Goal: Task Accomplishment & Management: Manage account settings

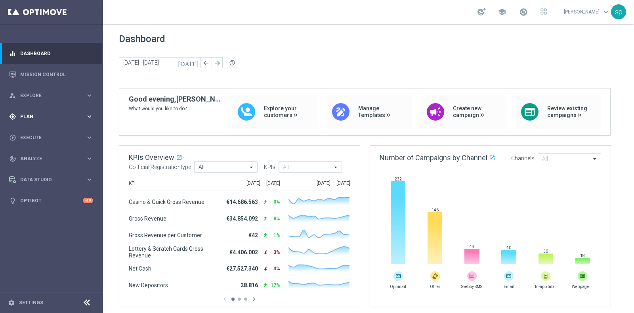
click at [27, 113] on div "gps_fixed Plan" at bounding box center [47, 116] width 76 height 7
click at [34, 134] on link "Target Groups" at bounding box center [52, 133] width 62 height 6
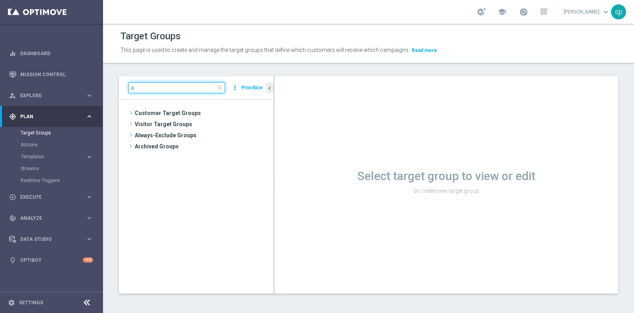
click at [189, 86] on input "a" at bounding box center [176, 87] width 97 height 11
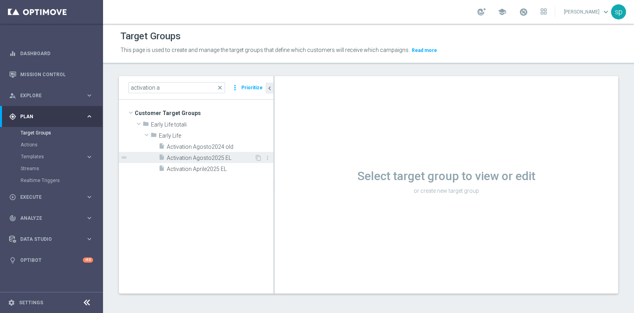
click at [226, 155] on span "Activation Agosto2025 EL" at bounding box center [211, 158] width 88 height 7
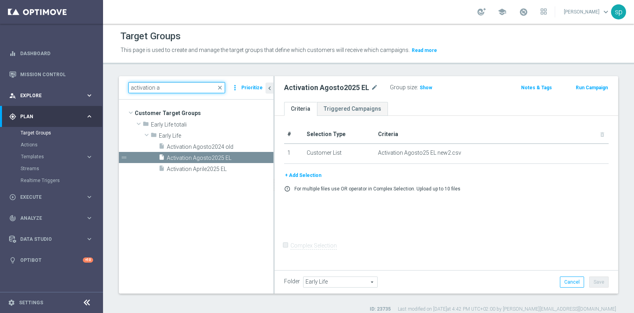
drag, startPoint x: 166, startPoint y: 85, endPoint x: 94, endPoint y: 88, distance: 72.2
click at [94, 88] on main "equalizer Dashboard Mission Control" at bounding box center [317, 156] width 634 height 313
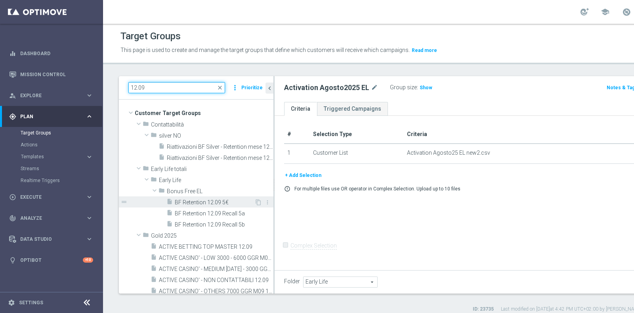
type input "12.09"
click at [231, 205] on span "BF Retention 12.09 5€" at bounding box center [215, 202] width 80 height 7
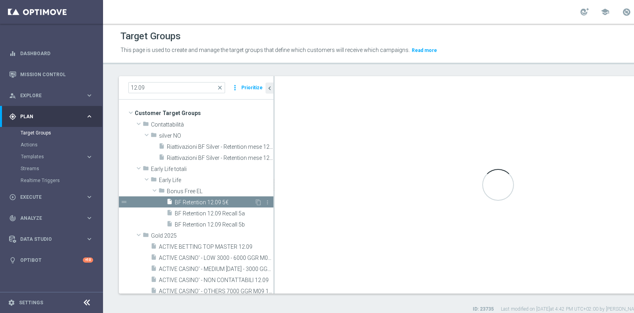
type input "Bonus Free EL"
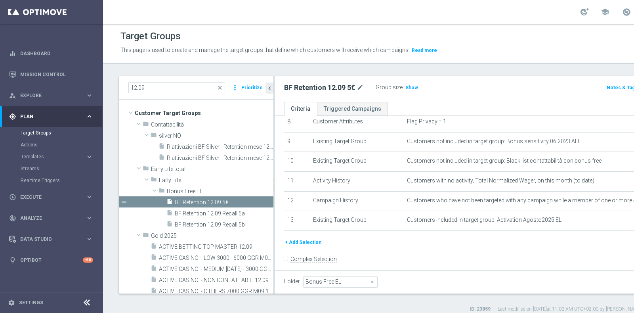
scroll to position [171, 0]
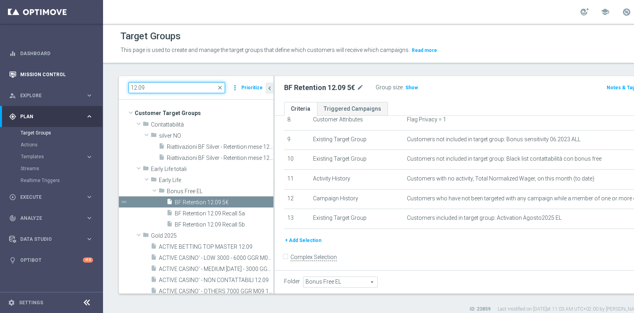
drag, startPoint x: 157, startPoint y: 86, endPoint x: 27, endPoint y: 84, distance: 129.6
click at [27, 84] on main "equalizer Dashboard Mission Control" at bounding box center [317, 156] width 634 height 313
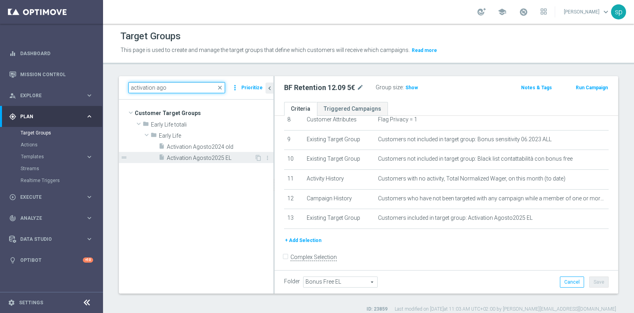
type input "activation ago"
click at [210, 158] on span "Activation Agosto2025 EL" at bounding box center [211, 158] width 88 height 7
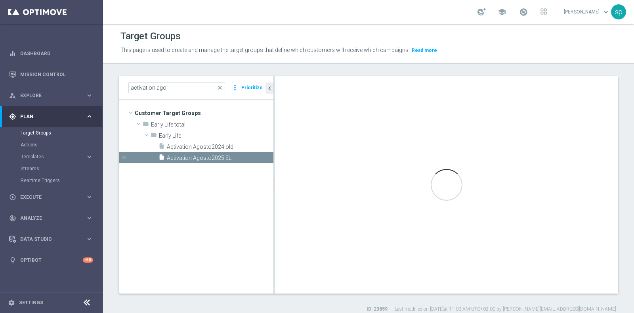
type input "Early Life"
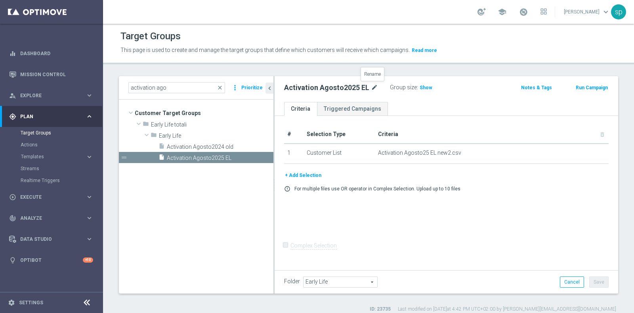
click at [374, 86] on icon "mode_edit" at bounding box center [374, 88] width 7 height 10
click at [222, 86] on span "close" at bounding box center [220, 87] width 6 height 6
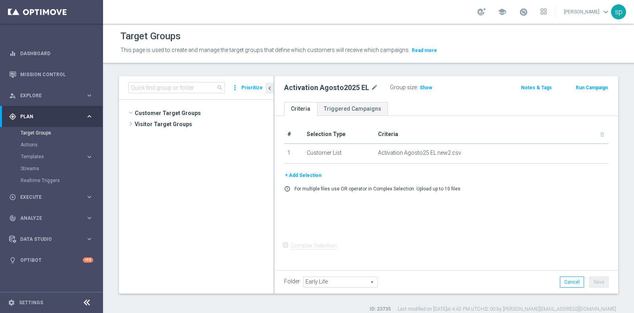
scroll to position [3313, 0]
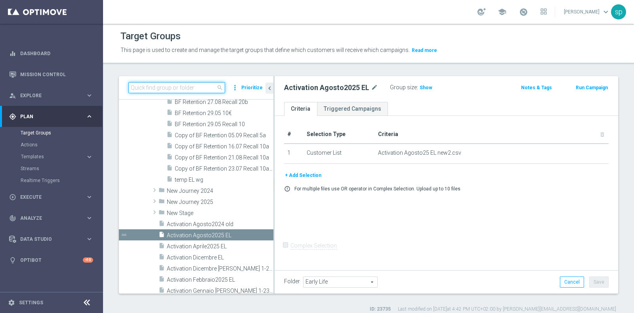
click at [180, 87] on input at bounding box center [176, 87] width 97 height 11
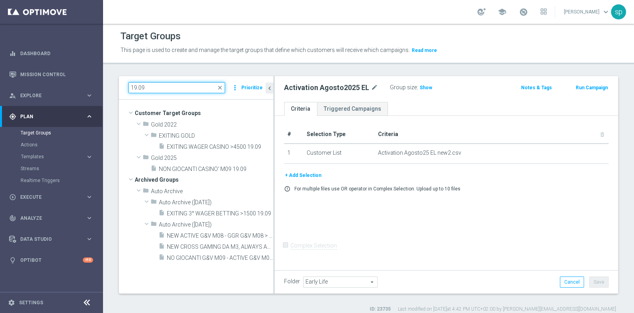
drag, startPoint x: 180, startPoint y: 87, endPoint x: 148, endPoint y: 81, distance: 33.1
click at [148, 81] on div "19.09 close more_vert Prioritize" at bounding box center [196, 87] width 155 height 23
click at [136, 86] on input "19.09" at bounding box center [176, 87] width 97 height 11
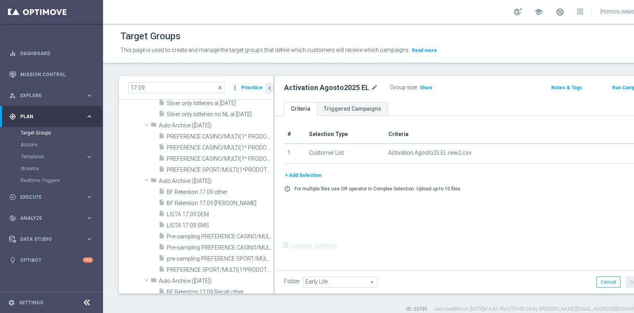
scroll to position [112, 0]
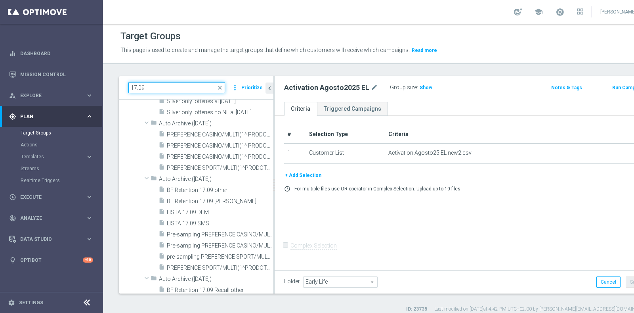
click at [143, 87] on input "17.09" at bounding box center [176, 87] width 97 height 11
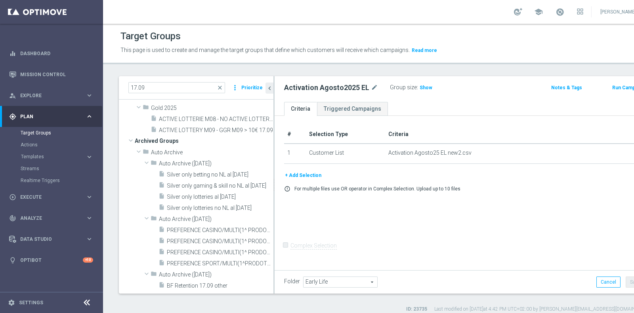
scroll to position [0, 0]
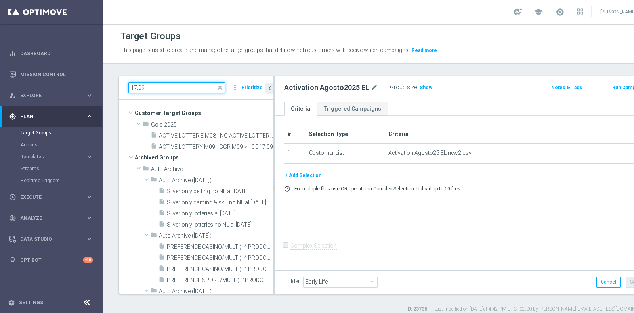
click at [137, 88] on input "17.09" at bounding box center [176, 87] width 97 height 11
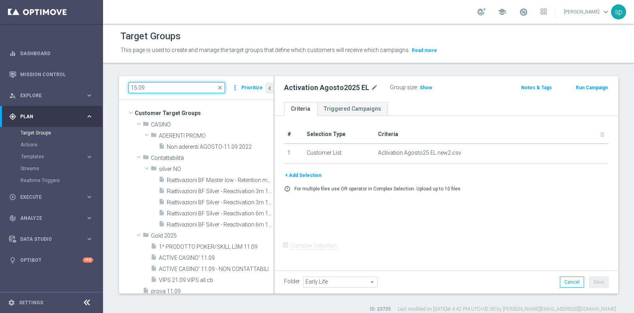
type input "15.09"
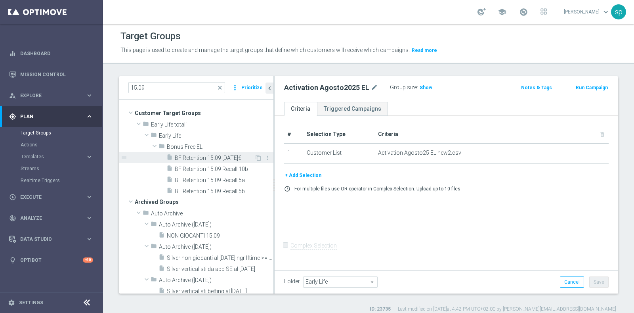
click at [205, 157] on span "BF Retention 15.09 [DATE]€" at bounding box center [215, 158] width 80 height 7
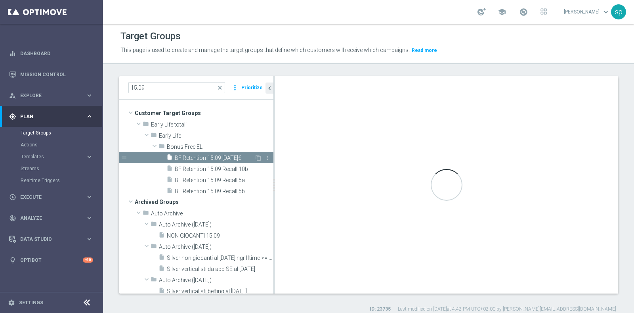
type input "Bonus Free EL"
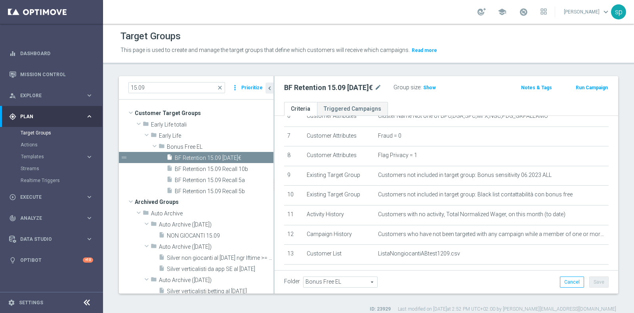
scroll to position [180, 0]
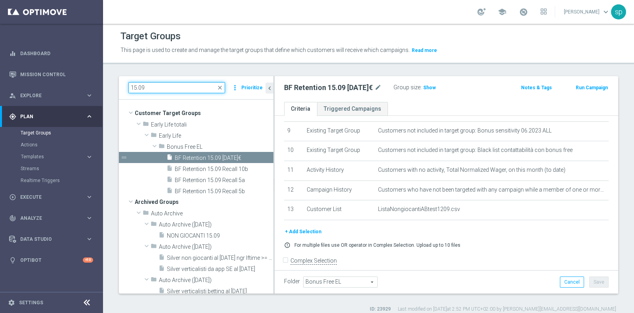
click at [139, 86] on input "15.09" at bounding box center [176, 87] width 97 height 11
click at [136, 87] on input "15.09" at bounding box center [176, 87] width 97 height 11
type input "12.09"
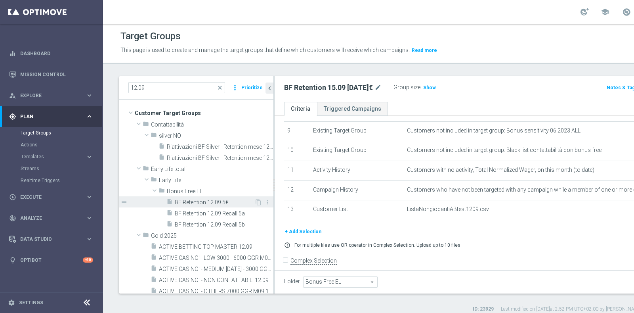
click at [197, 203] on span "BF Retention 12.09 5€" at bounding box center [215, 202] width 80 height 7
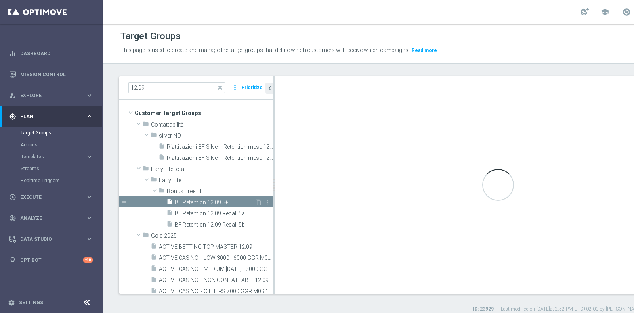
scroll to position [171, 0]
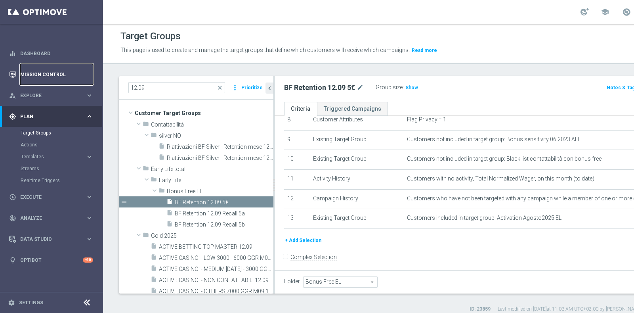
click at [45, 73] on link "Mission Control" at bounding box center [56, 74] width 73 height 21
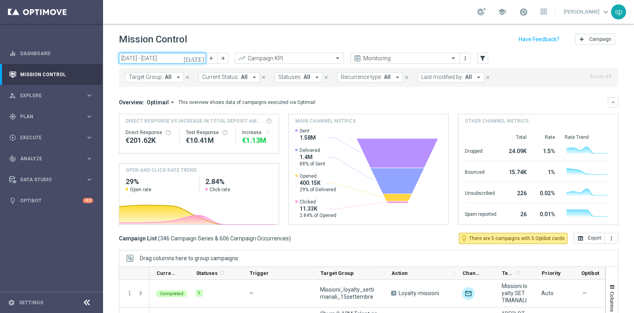
click at [145, 56] on input "[DATE] - [DATE]" at bounding box center [162, 58] width 87 height 11
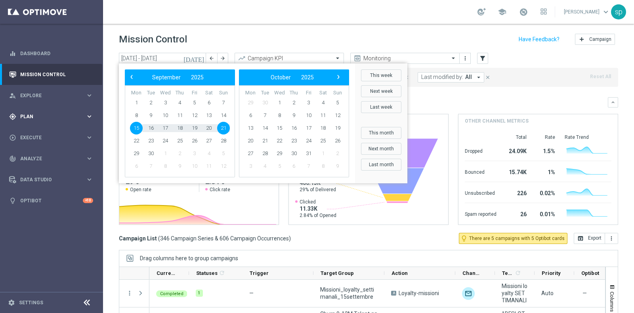
click at [25, 118] on span "Plan" at bounding box center [52, 116] width 65 height 5
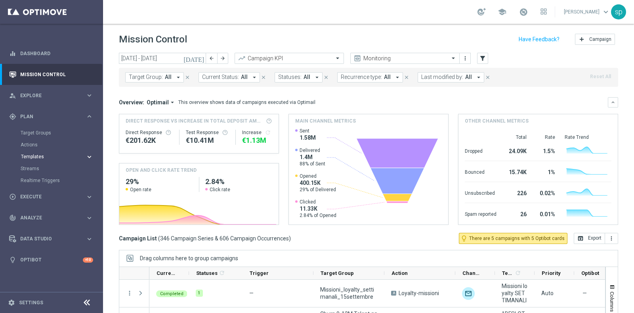
click at [32, 158] on span "Templates" at bounding box center [49, 156] width 57 height 5
click at [34, 169] on link "Optimail" at bounding box center [54, 168] width 58 height 6
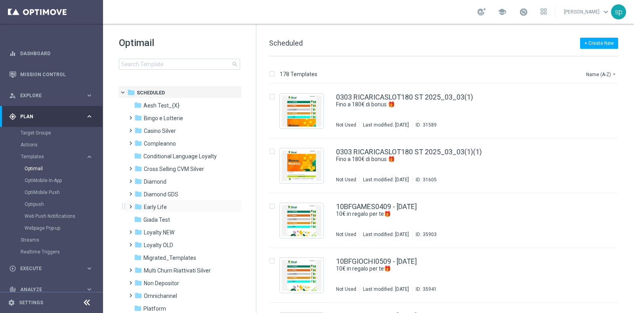
click at [131, 204] on span at bounding box center [129, 202] width 4 height 3
click at [158, 217] on span "Bonus Free w6" at bounding box center [169, 219] width 37 height 7
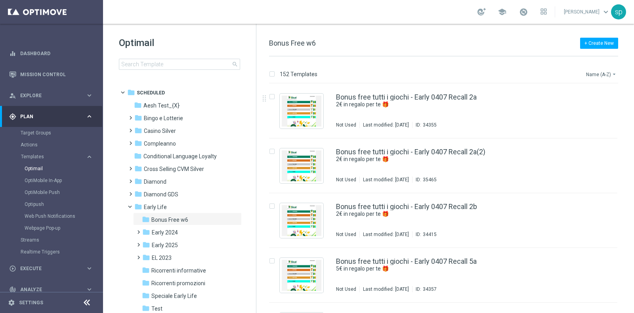
click at [600, 71] on button "Name (A-Z) arrow_drop_down" at bounding box center [601, 74] width 33 height 10
click at [604, 108] on span "Date Modified (Newest)" at bounding box center [587, 110] width 53 height 6
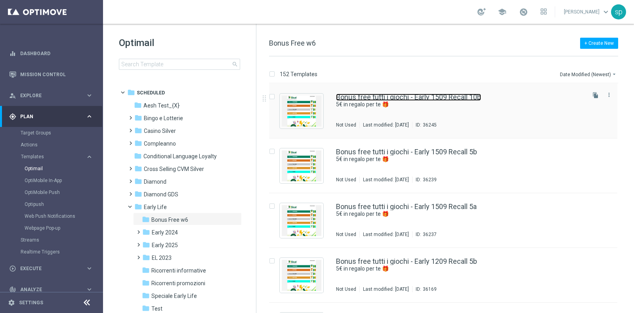
click at [478, 96] on link "Bonus free tutti i giochi - Early 1509 Recall 10b" at bounding box center [408, 97] width 145 height 7
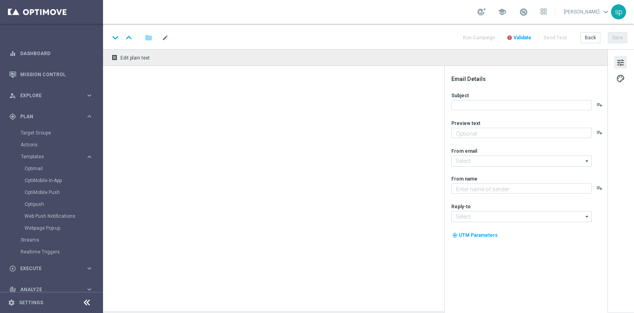
type textarea "5€ in regalo per te 🎁"
type input "[EMAIL_ADDRESS][DOMAIN_NAME]"
type textarea "Sisal"
type input "[EMAIL_ADDRESS][DOMAIN_NAME]"
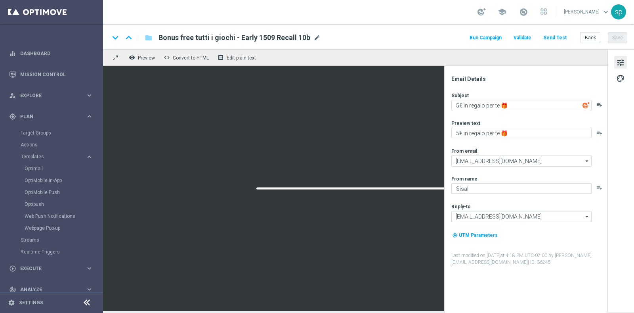
click at [313, 37] on span "mode_edit" at bounding box center [316, 37] width 7 height 7
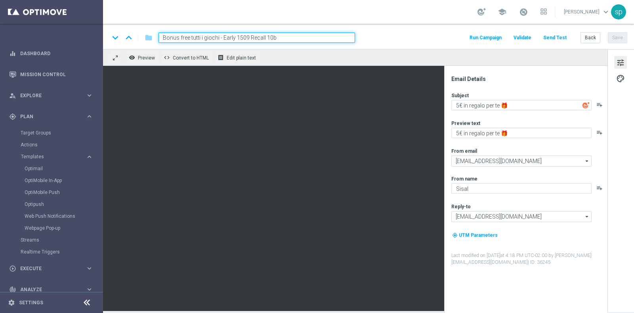
drag, startPoint x: 281, startPoint y: 37, endPoint x: 308, endPoint y: 36, distance: 27.4
click at [308, 36] on input "Bonus free tutti i giochi - Early 1509 Recall 10b" at bounding box center [257, 37] width 197 height 10
drag, startPoint x: 308, startPoint y: 36, endPoint x: 131, endPoint y: 34, distance: 176.7
click at [131, 34] on div "keyboard_arrow_down keyboard_arrow_up folder Bonus free tutti i giochi - Early …" at bounding box center [232, 37] width 246 height 10
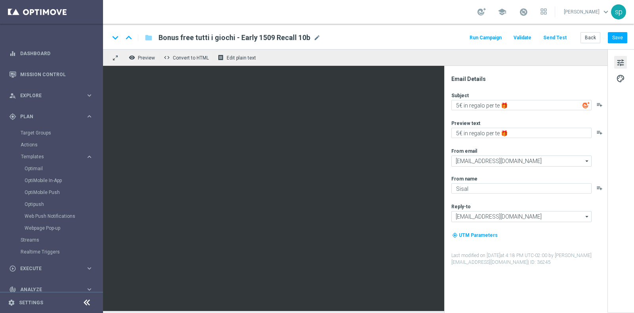
click at [444, 221] on div "Email Details Subject 5€ in regalo per te 🎁 playlist_add Preview text 5€ in reg…" at bounding box center [525, 189] width 163 height 247
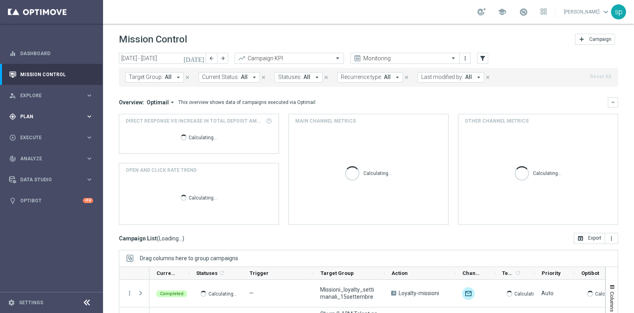
click at [29, 115] on span "Plan" at bounding box center [52, 116] width 65 height 5
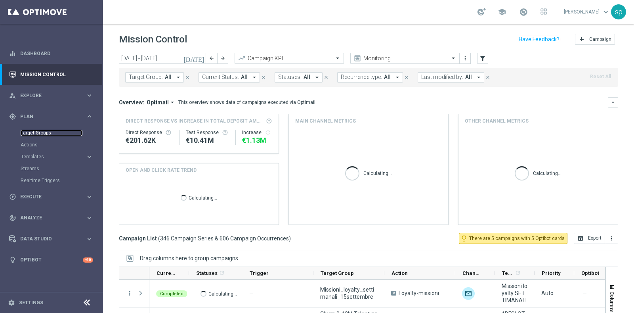
click at [41, 130] on link "Target Groups" at bounding box center [52, 133] width 62 height 6
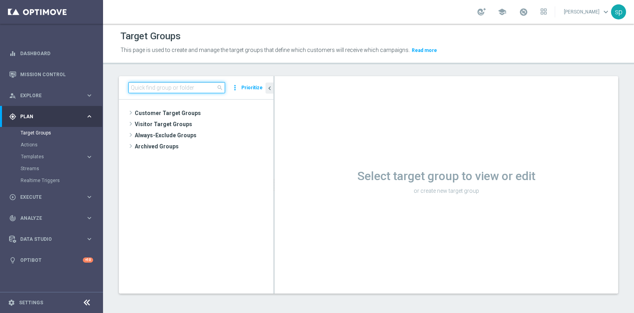
click at [151, 82] on input at bounding box center [176, 87] width 97 height 11
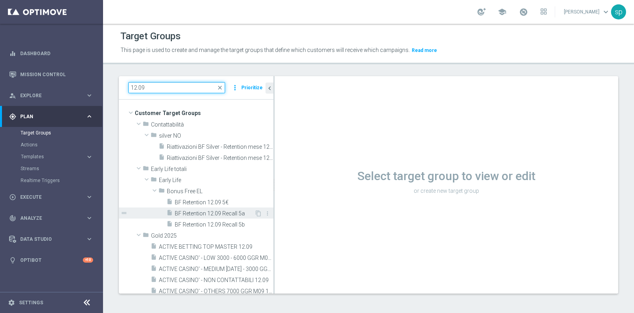
type input "12.09"
click at [206, 211] on span "BF Retention 12.09 Recall 5a" at bounding box center [215, 213] width 80 height 7
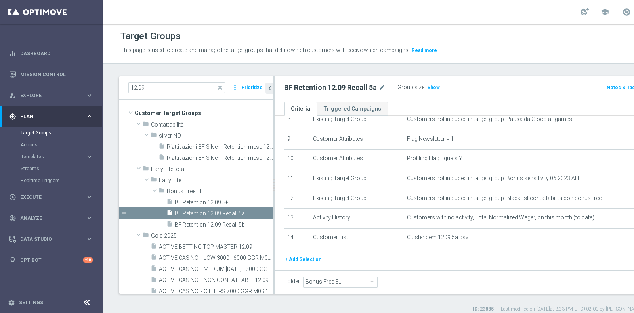
scroll to position [172, 0]
click at [381, 85] on icon "mode_edit" at bounding box center [381, 88] width 7 height 10
